Goal: Submit feedback/report problem: Provide input to the site owners about the experience or issues

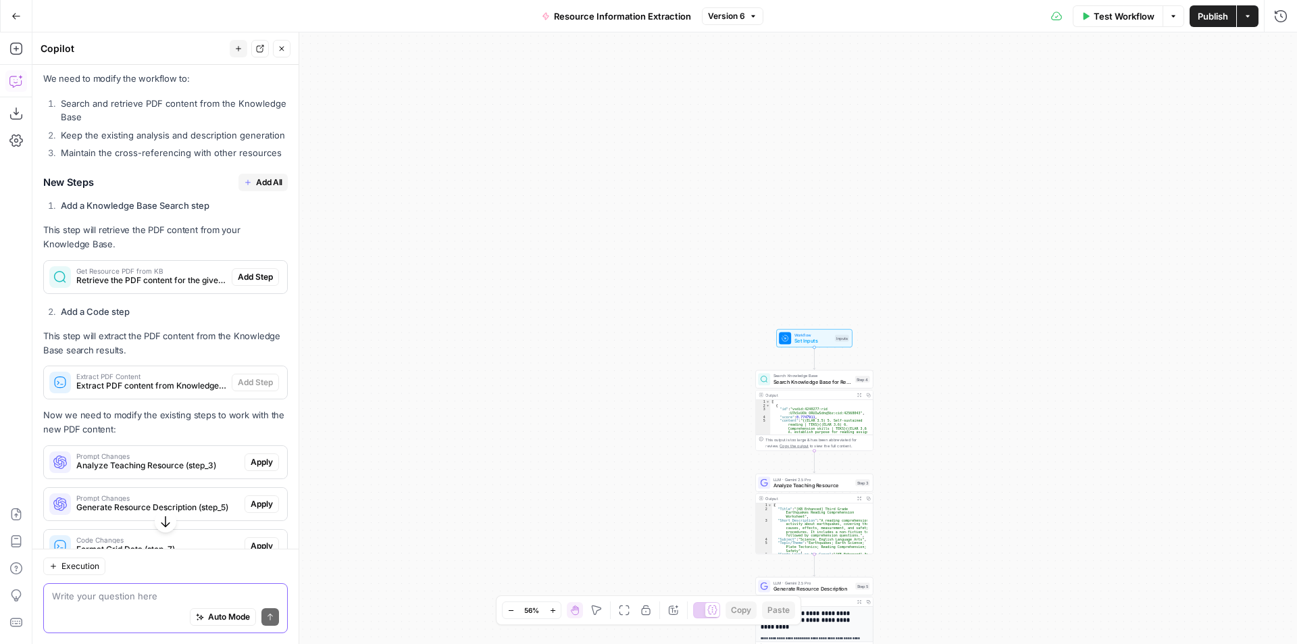
scroll to position [295, 0]
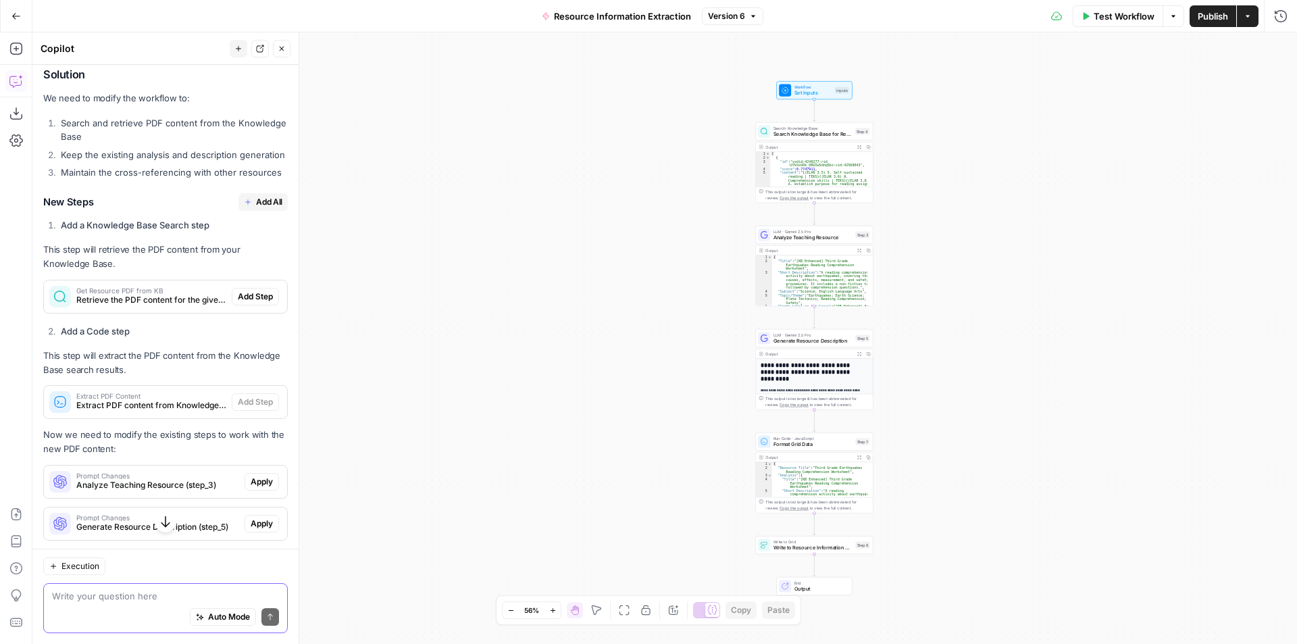
click at [95, 601] on textarea at bounding box center [165, 596] width 227 height 14
type textarea "It isn't just PDF content, sometimes it is a PPT. Does that change anything?"
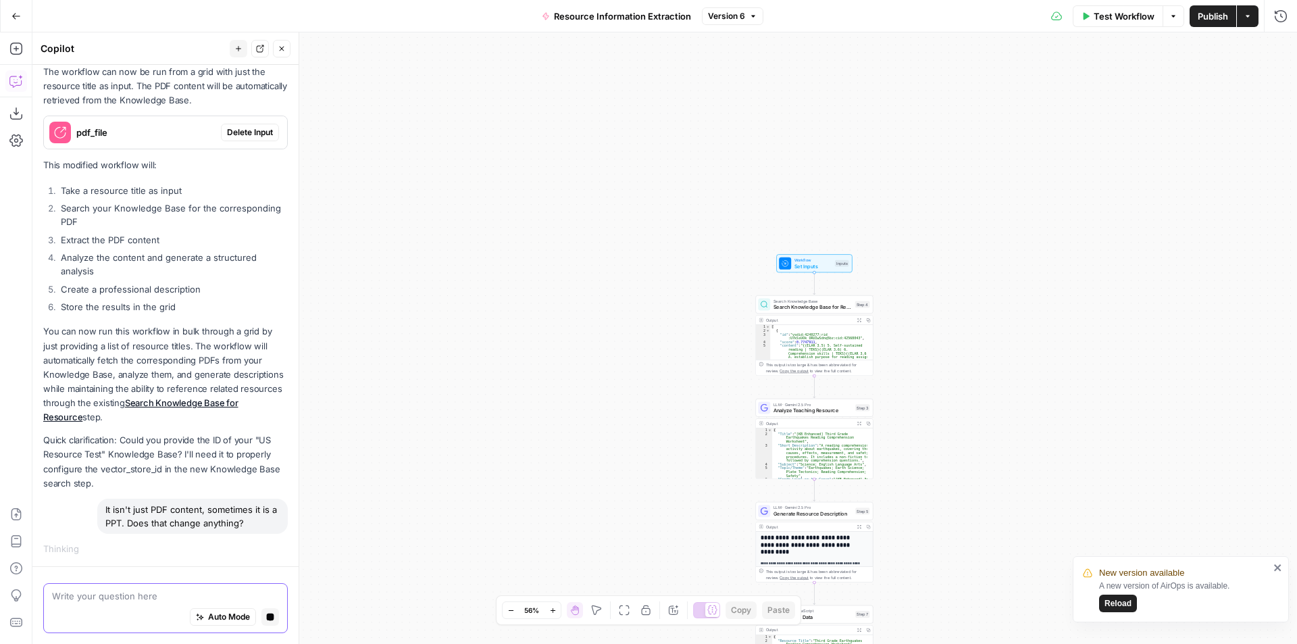
scroll to position [41, 0]
click at [1119, 605] on span "Reload" at bounding box center [1117, 603] width 27 height 12
